Goal: Information Seeking & Learning: Learn about a topic

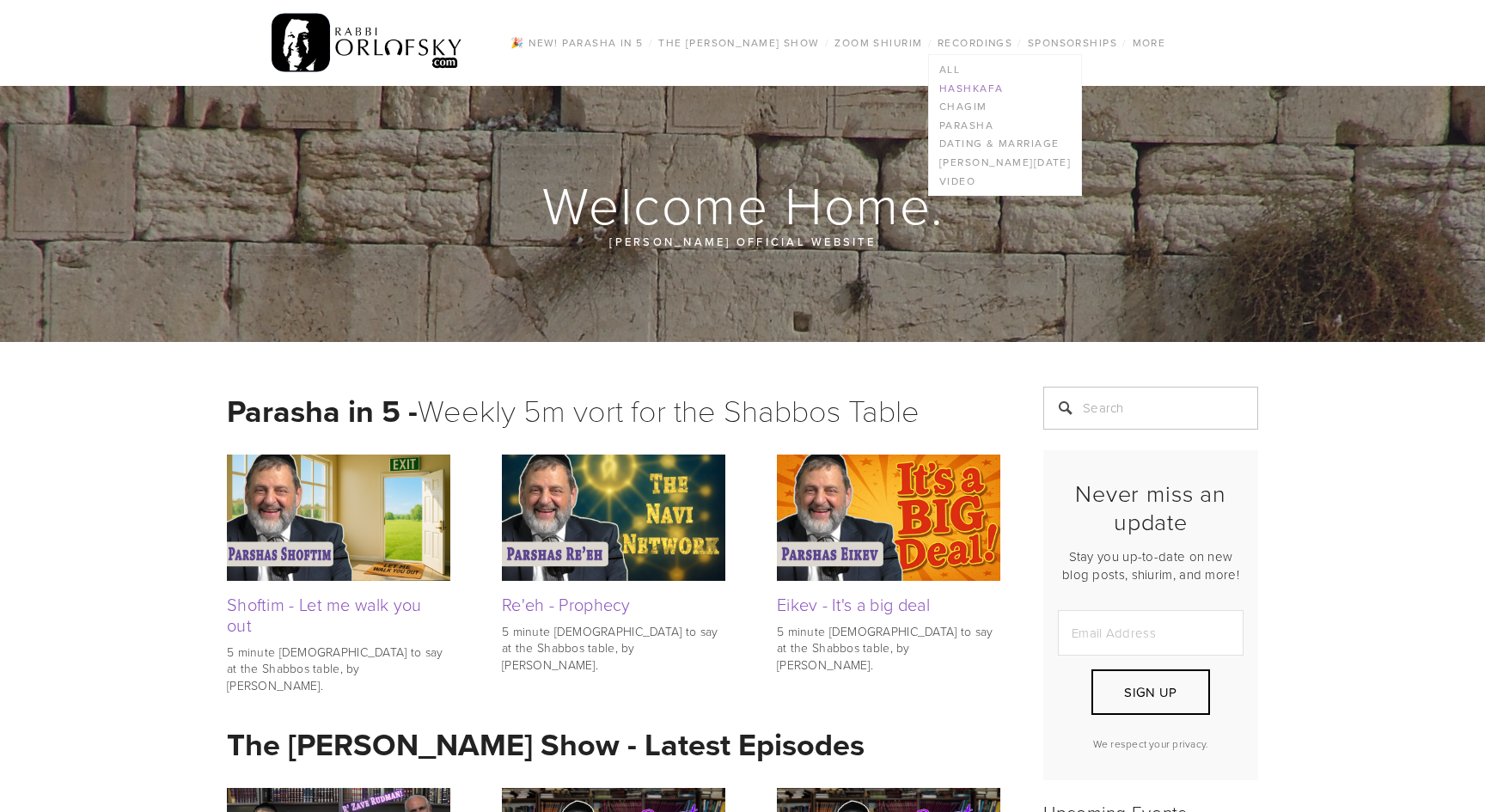
click at [969, 86] on link "Hashkafa" at bounding box center [1006, 89] width 153 height 19
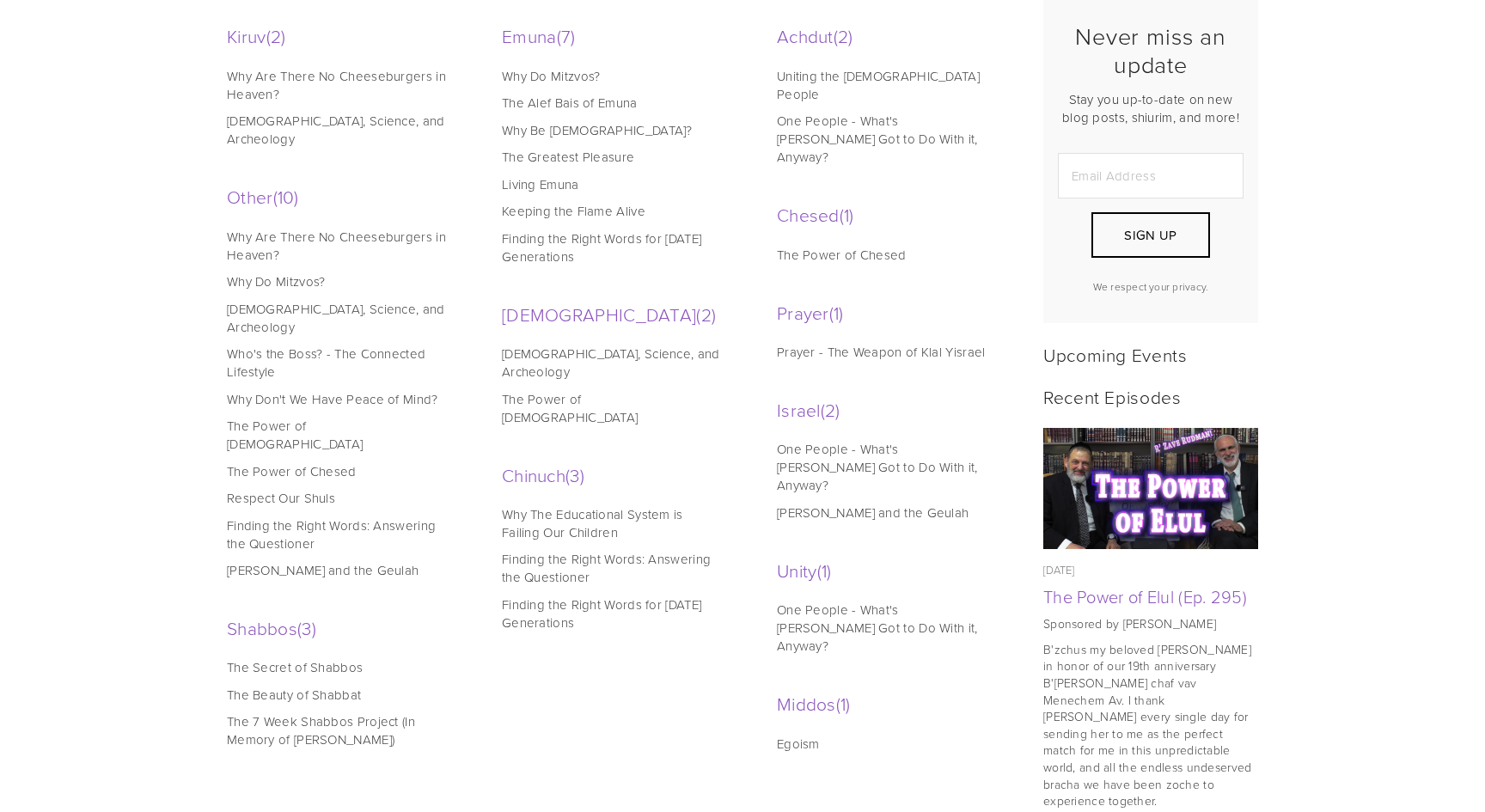
scroll to position [475, 0]
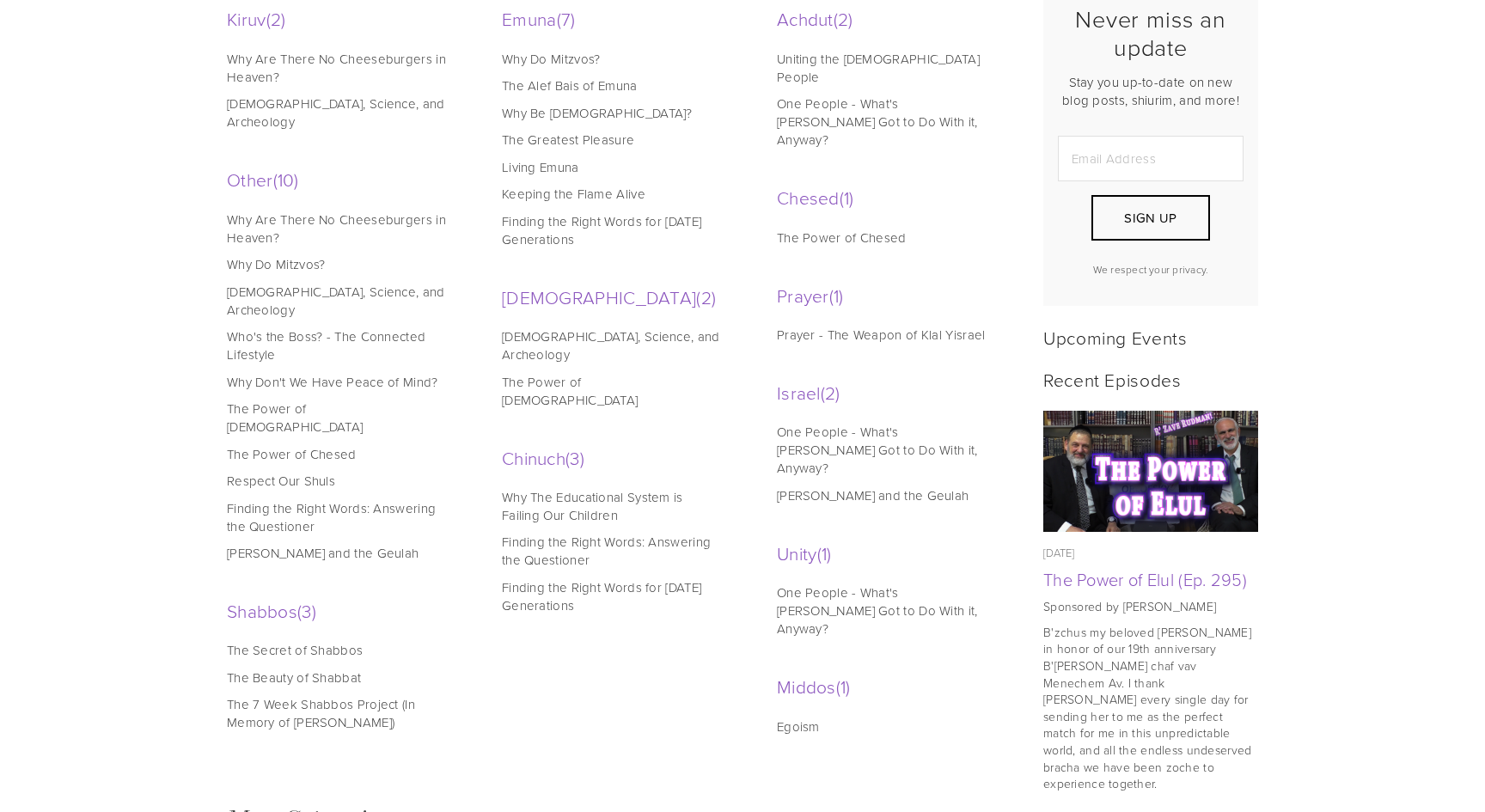
click at [576, 110] on link "Why Be [DEMOGRAPHIC_DATA]?" at bounding box center [612, 112] width 219 height 18
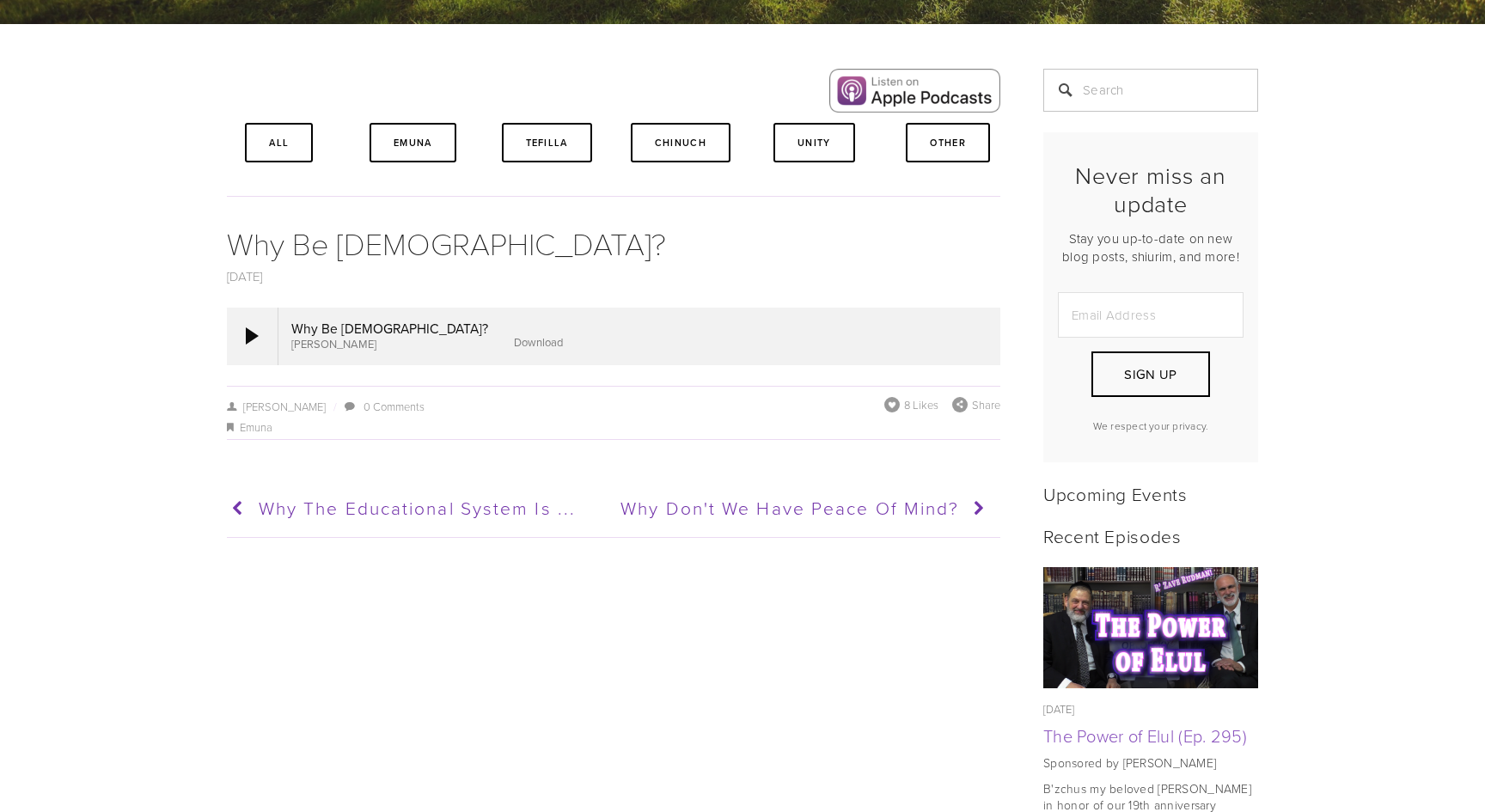
scroll to position [344, 0]
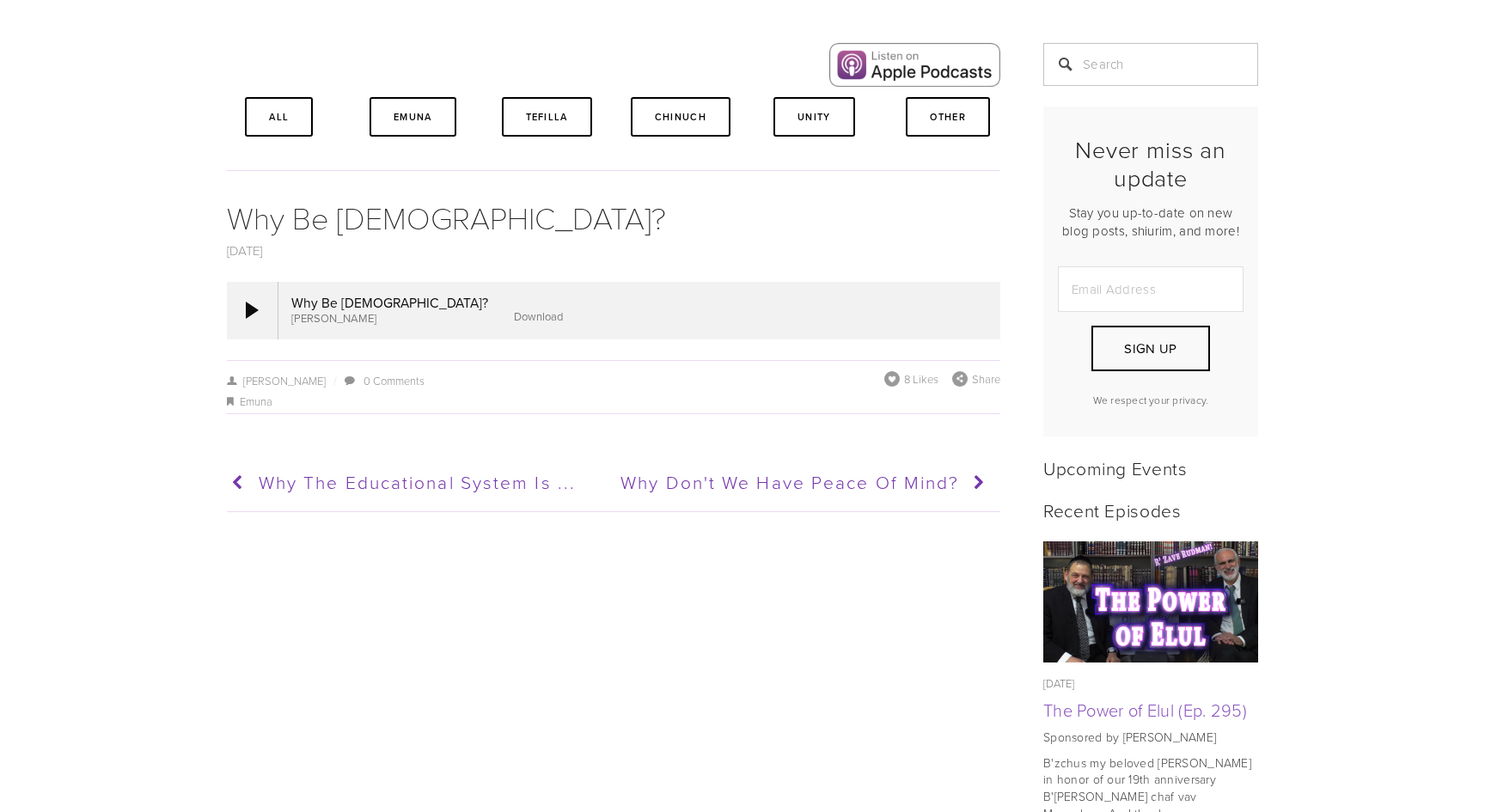
click at [514, 322] on link "Download" at bounding box center [538, 316] width 49 height 15
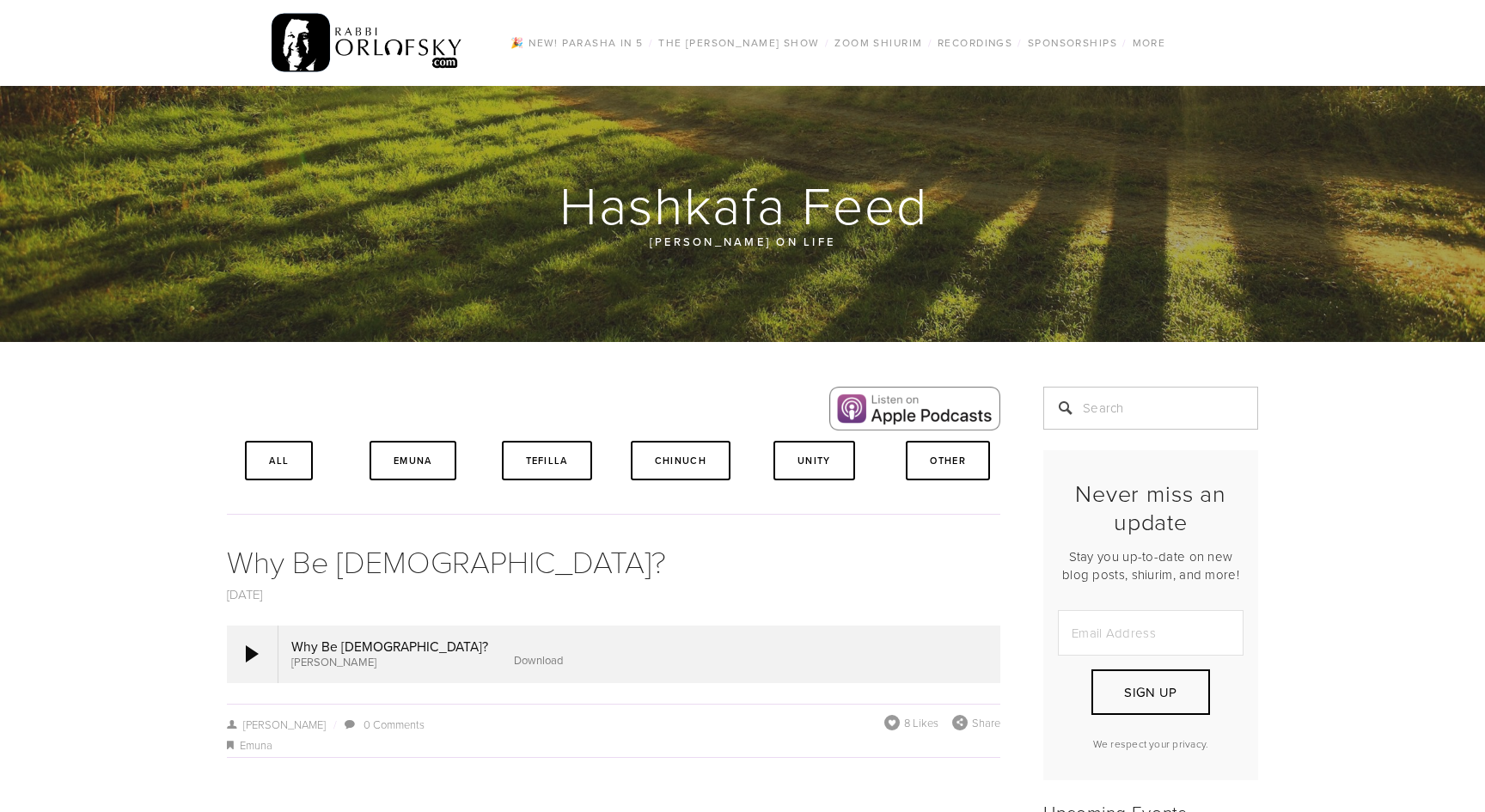
scroll to position [0, 0]
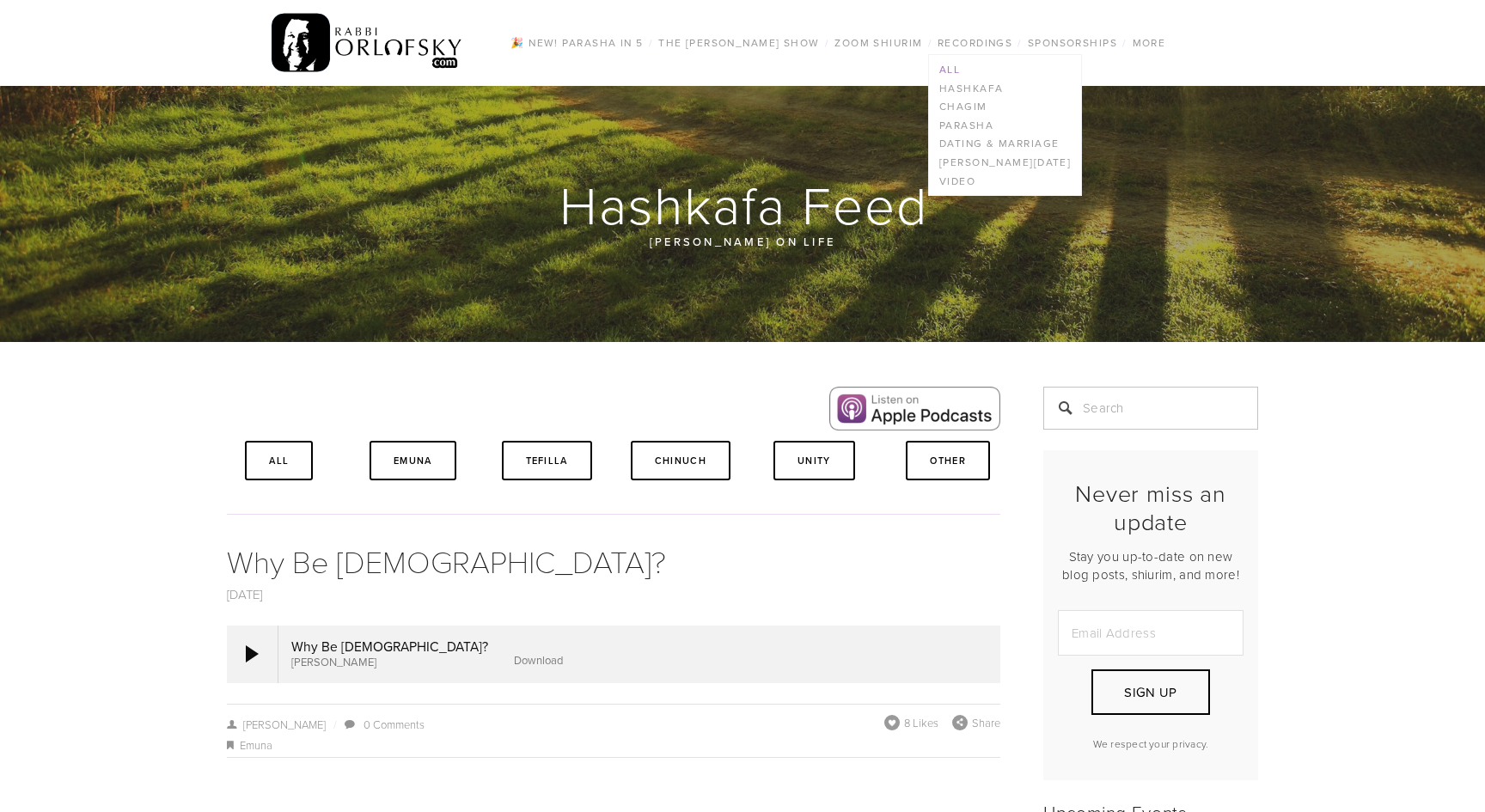
click at [949, 66] on link "All" at bounding box center [1006, 70] width 153 height 19
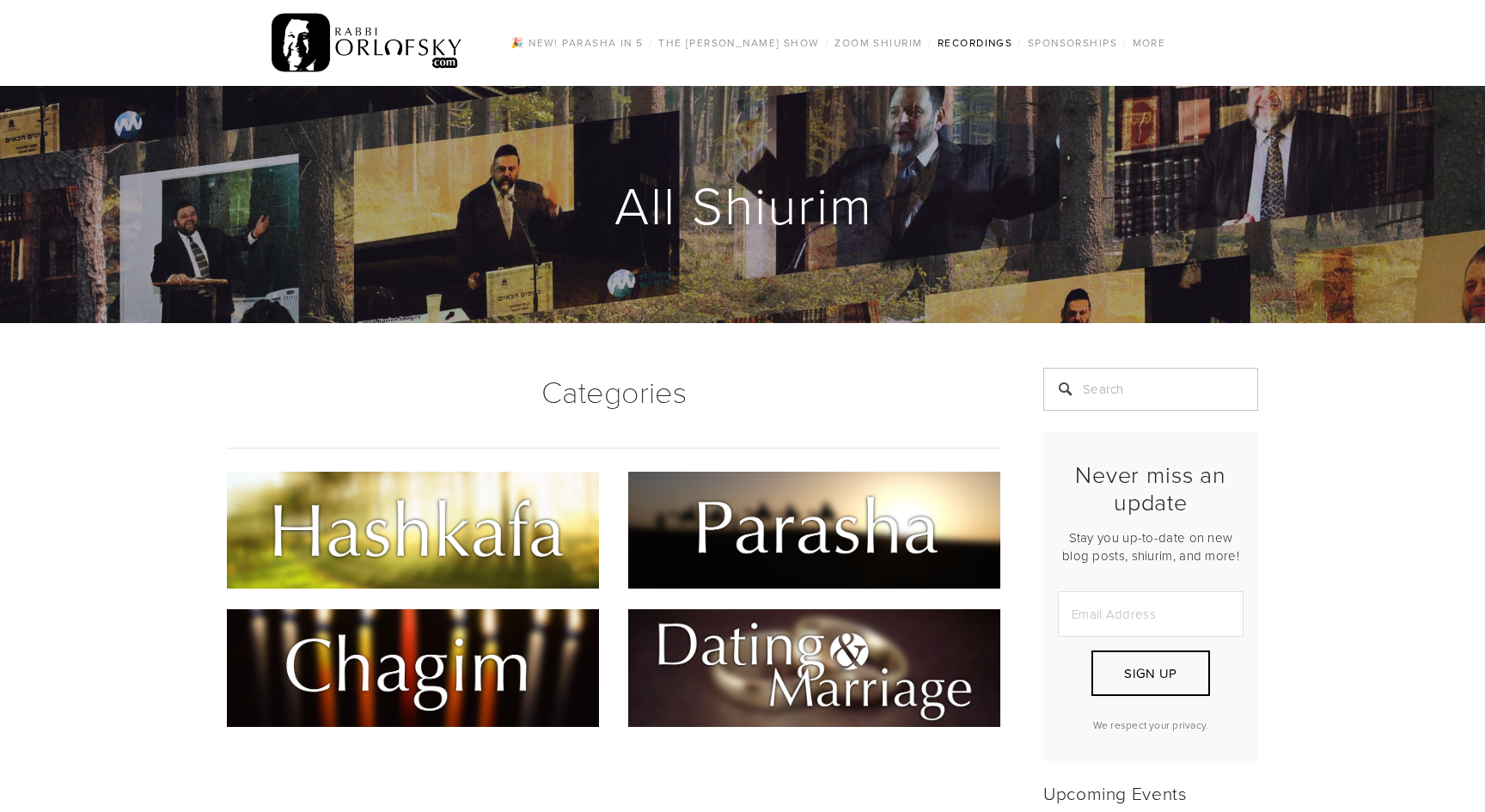
click at [312, 503] on img at bounding box center [413, 530] width 372 height 117
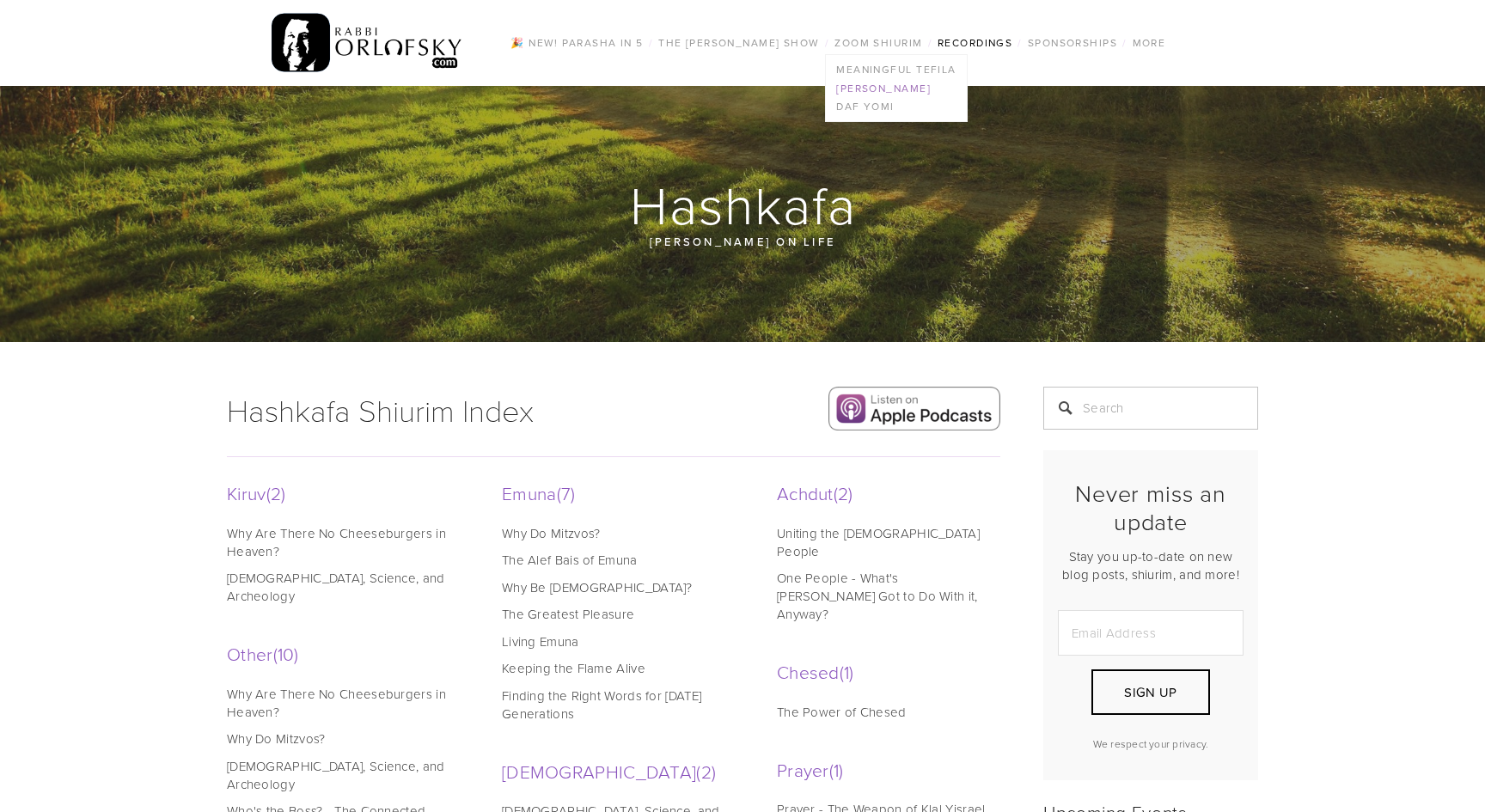
click at [863, 88] on link "[PERSON_NAME]" at bounding box center [896, 89] width 140 height 19
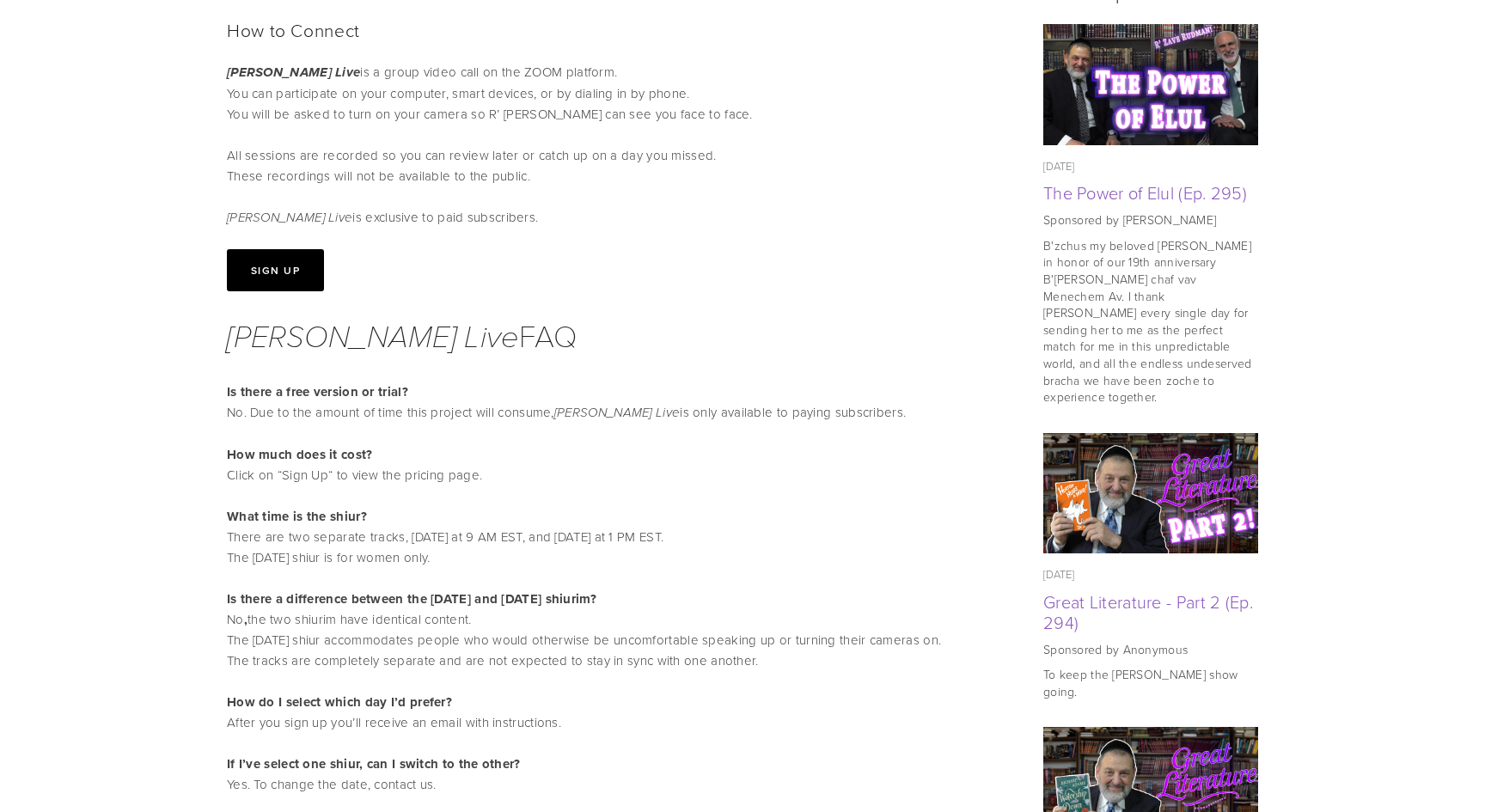
scroll to position [832, 0]
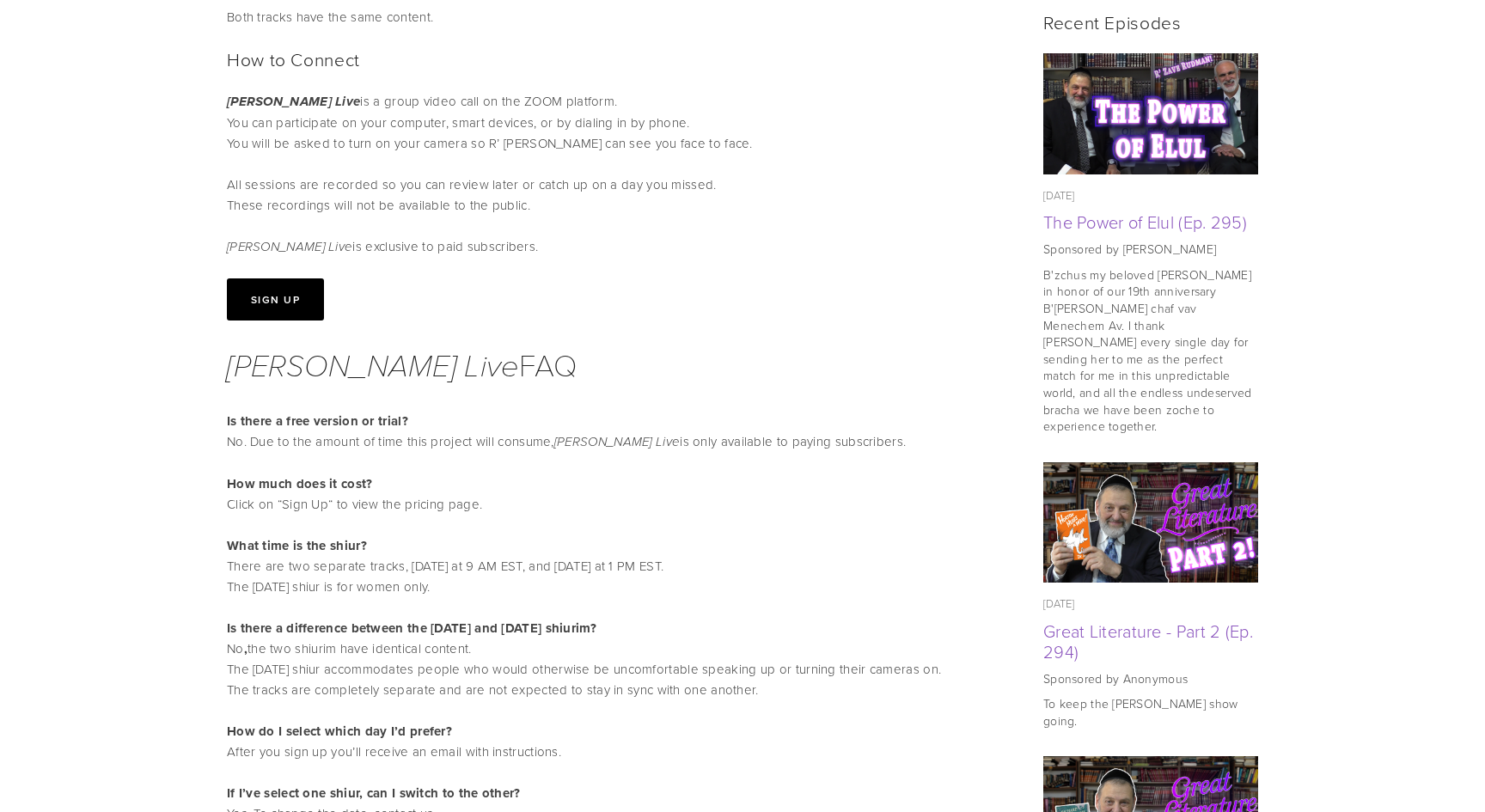
click at [253, 289] on button "Sign Up" at bounding box center [275, 299] width 97 height 42
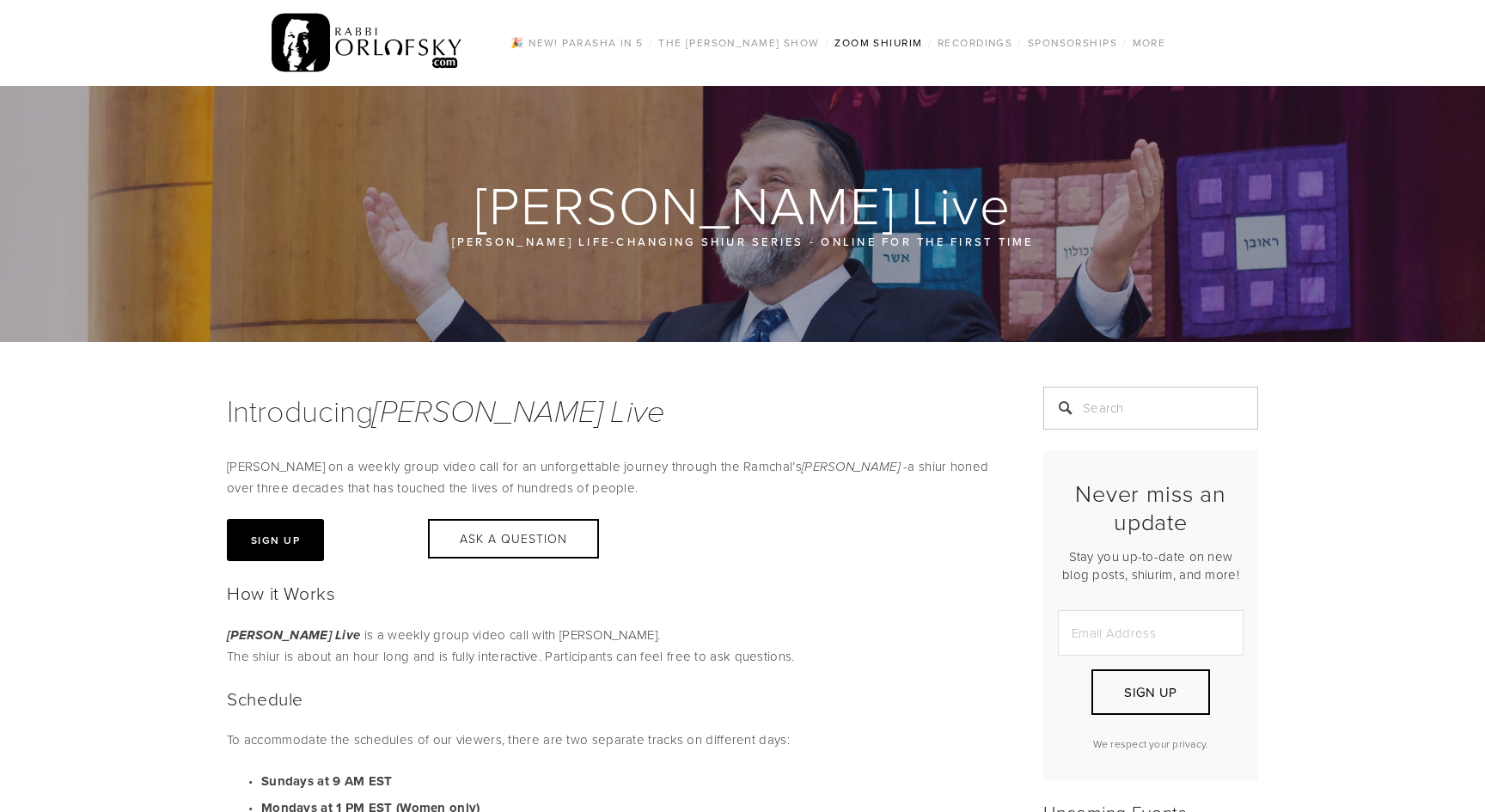
scroll to position [0, 0]
click at [864, 106] on link "Daf Yomi" at bounding box center [896, 107] width 140 height 19
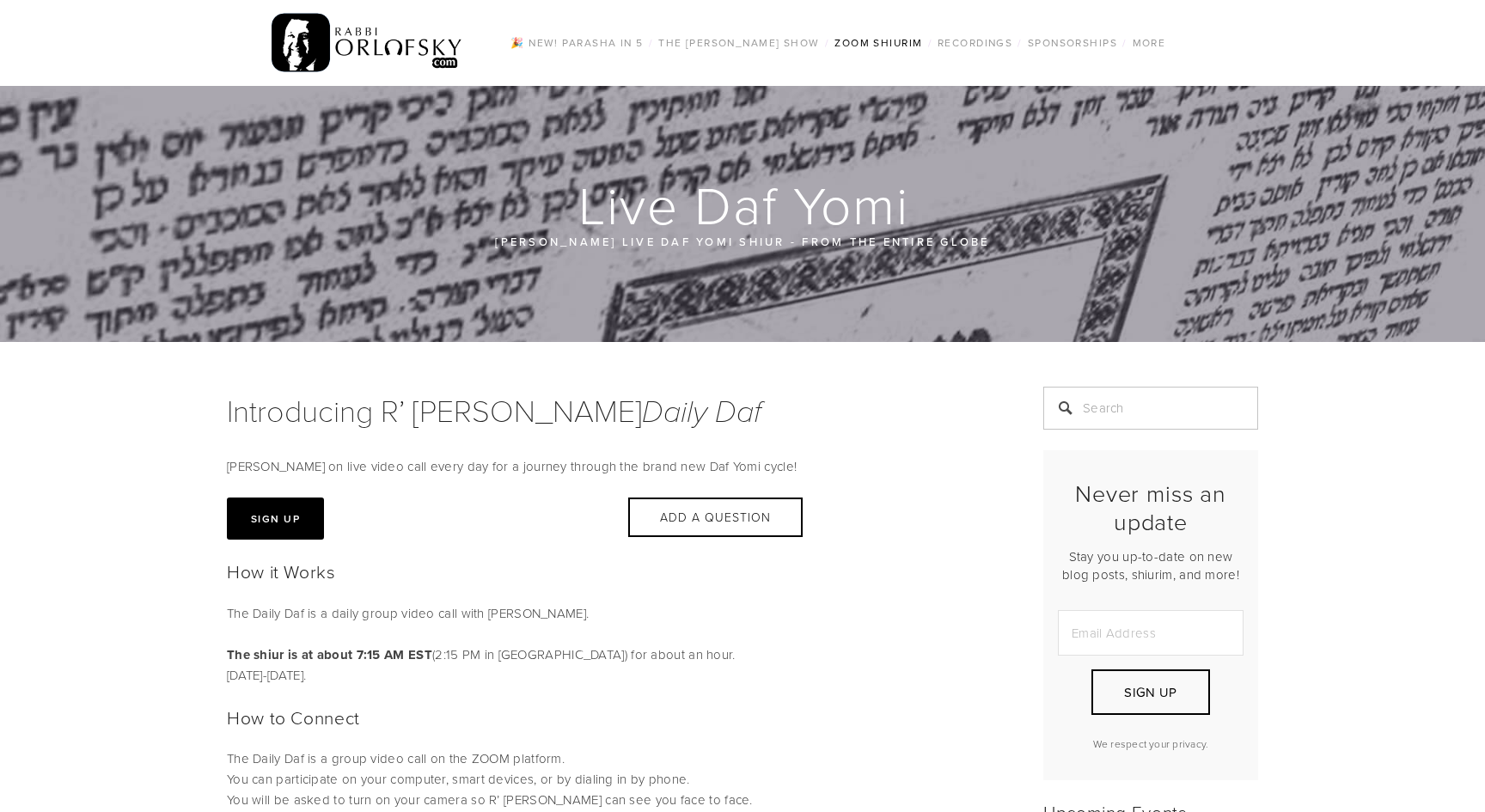
click at [276, 515] on button "Sign Up" at bounding box center [275, 518] width 97 height 42
click at [884, 62] on link "Meaningful Tefila" at bounding box center [896, 70] width 140 height 19
